Goal: Check status: Check status

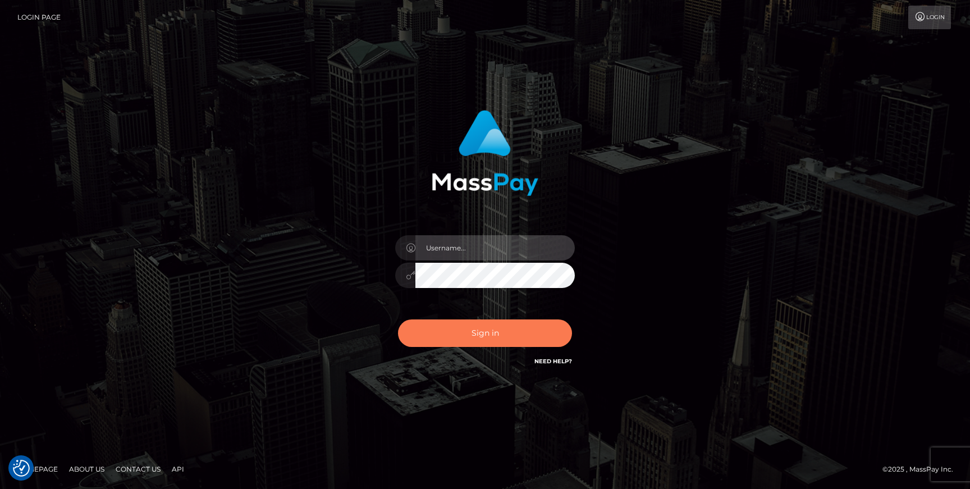
type input "Jonhill.barry"
click at [518, 338] on button "Sign in" at bounding box center [485, 334] width 174 height 28
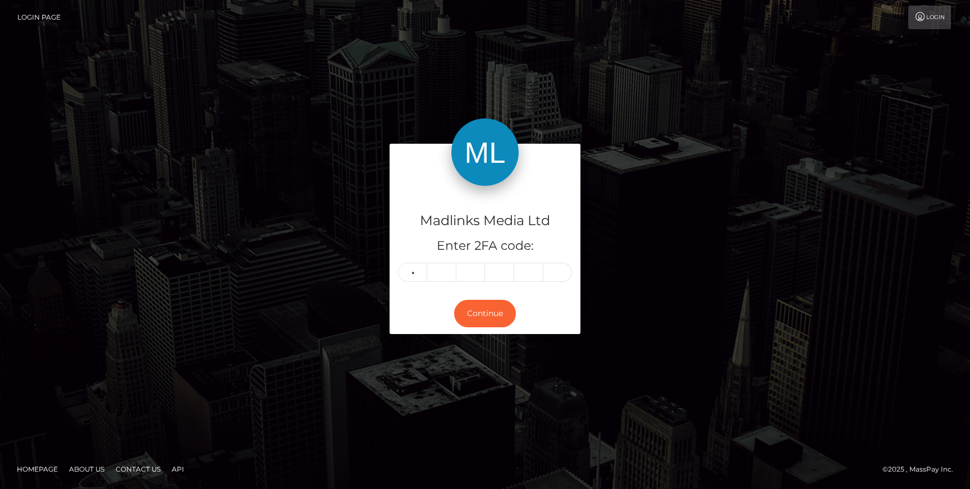
type input "0"
type input "4"
type input "5"
type input "2"
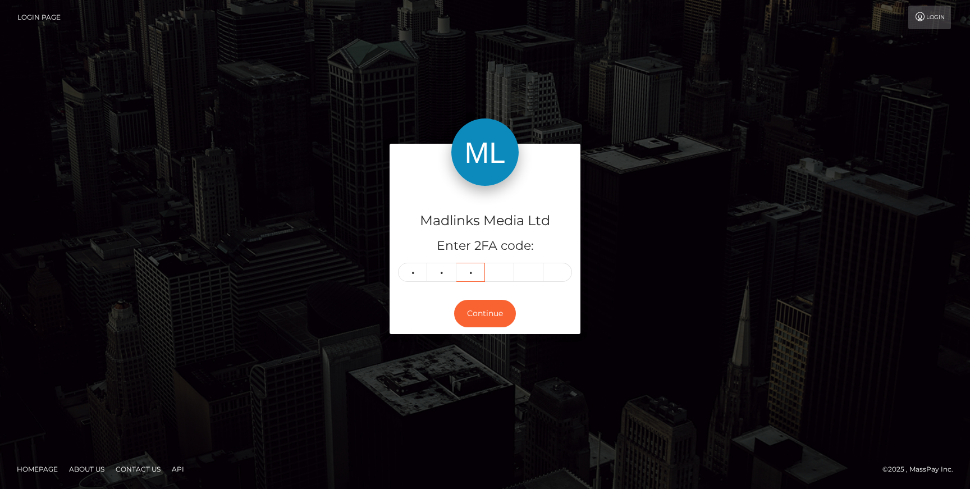
type input "7"
type input "2"
type input "1"
type input "8"
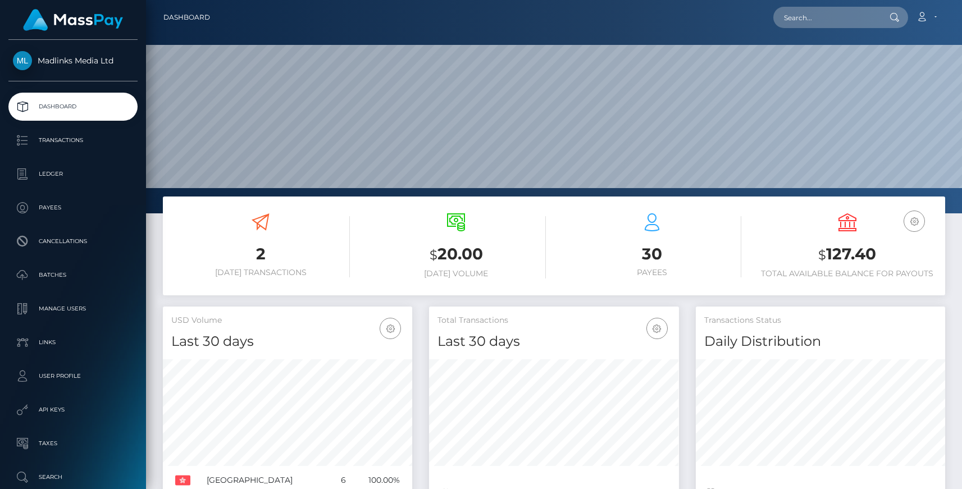
scroll to position [199, 249]
click at [74, 145] on p "Transactions" at bounding box center [73, 140] width 120 height 17
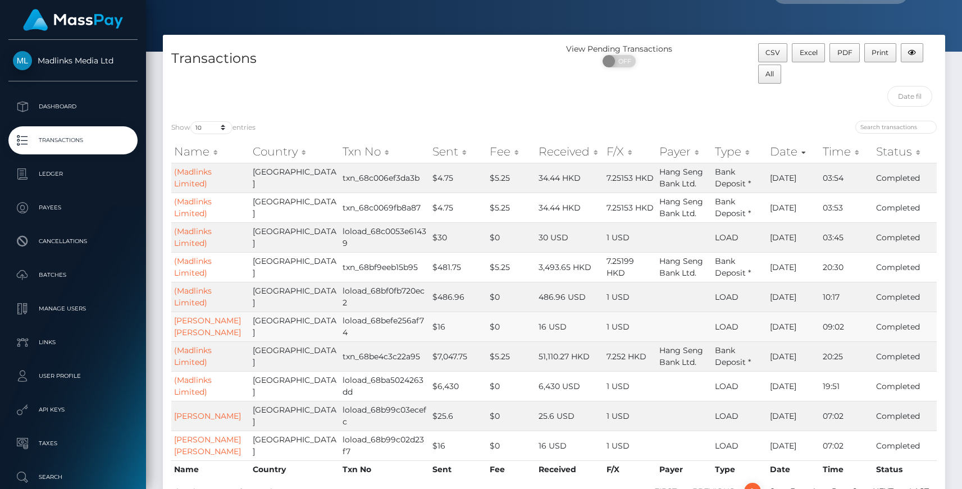
scroll to position [26, 0]
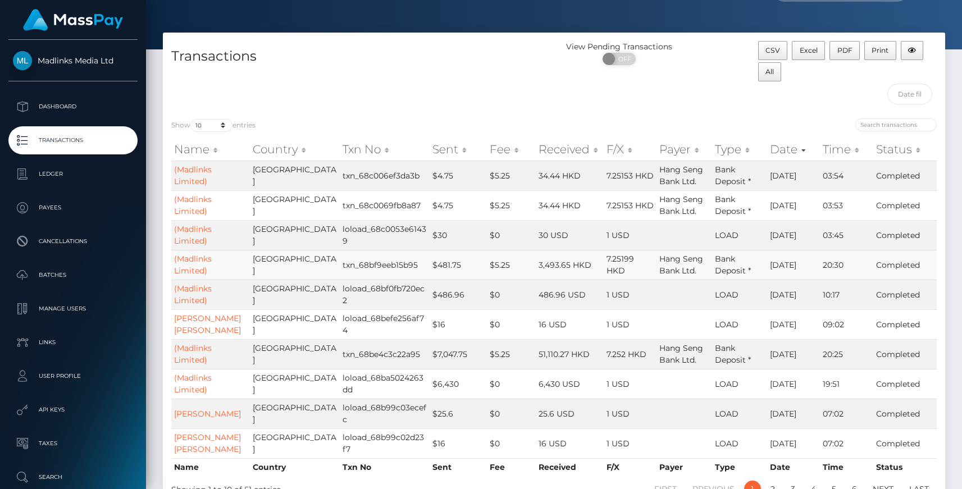
click at [575, 266] on td "3,493.65 HKD" at bounding box center [570, 265] width 69 height 30
drag, startPoint x: 575, startPoint y: 266, endPoint x: 629, endPoint y: 266, distance: 53.9
click at [629, 266] on tr "(Madlinks Limited) [GEOGRAPHIC_DATA] txn_68bf9eeb15b95 $481.75 $5.25 3,493.65 H…" at bounding box center [553, 265] width 765 height 30
drag, startPoint x: 576, startPoint y: 181, endPoint x: 614, endPoint y: 181, distance: 38.8
click at [614, 181] on tr "(Madlinks Limited) [GEOGRAPHIC_DATA] txn_68c006ef3da3b $4.75 $5.25 34.44 HKD 7.…" at bounding box center [553, 176] width 765 height 30
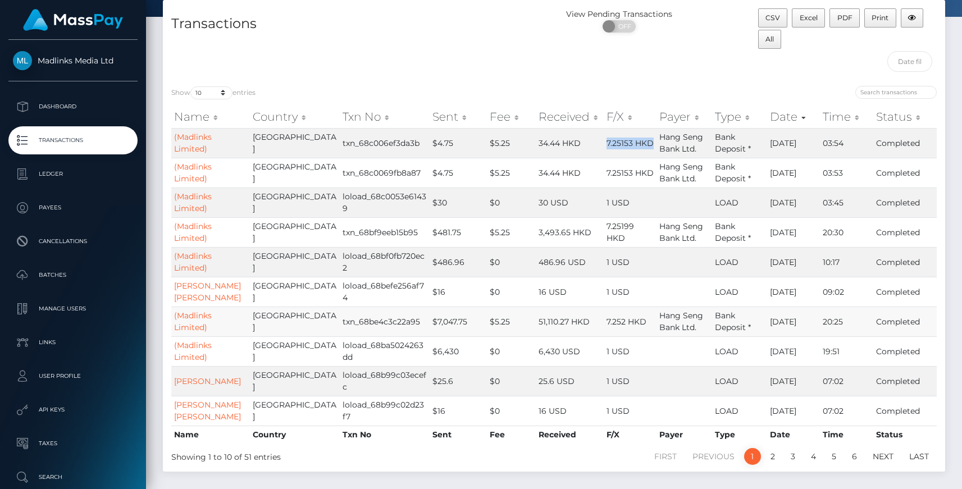
scroll to position [61, 0]
drag, startPoint x: 300, startPoint y: 322, endPoint x: 393, endPoint y: 319, distance: 93.3
click at [393, 319] on tr "(Madlinks Limited) Hong Kong txn_68be4c3c22a95 $7,047.75 $5.25 51,110.27 HKD 7.…" at bounding box center [553, 320] width 765 height 30
copy tr "txn_68be4c3c22a95"
click at [399, 57] on div "Transactions" at bounding box center [358, 41] width 391 height 69
